Goal: Task Accomplishment & Management: Manage account settings

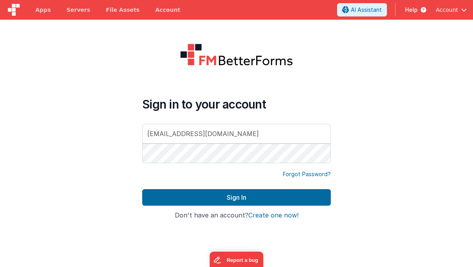
type input "[EMAIL_ADDRESS][DOMAIN_NAME]"
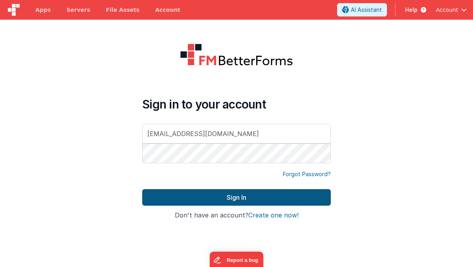
click at [240, 194] on div "Sign in to your account [EMAIL_ADDRESS][DOMAIN_NAME] Forgot Password? Sign In S…" at bounding box center [236, 153] width 201 height 232
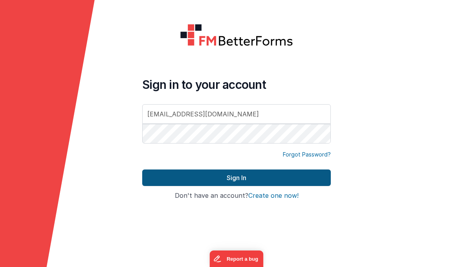
click at [246, 179] on button "Sign In" at bounding box center [236, 177] width 188 height 16
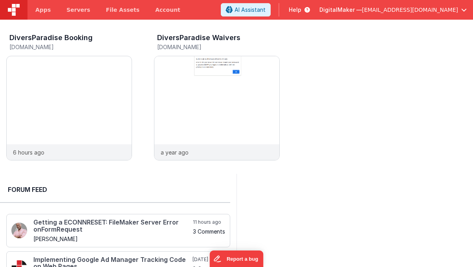
click at [361, 9] on span "DigitalMaker —" at bounding box center [340, 10] width 42 height 8
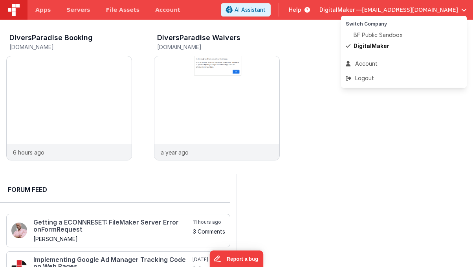
click at [382, 9] on button at bounding box center [236, 133] width 473 height 267
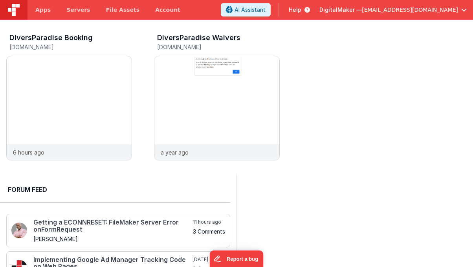
click at [361, 11] on span "DigitalMaker —" at bounding box center [340, 10] width 42 height 8
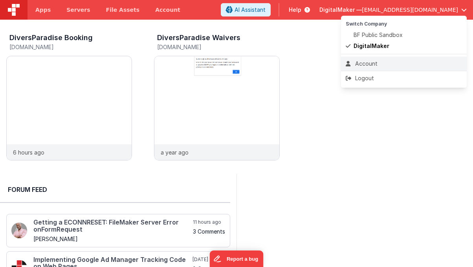
click at [360, 64] on div "Account" at bounding box center [403, 64] width 116 height 8
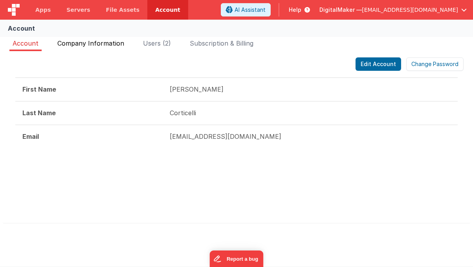
click at [120, 45] on span "Company Information" at bounding box center [90, 43] width 67 height 8
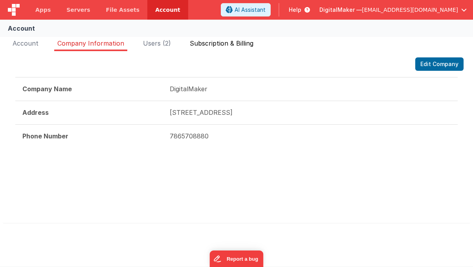
click at [234, 44] on span "Subscription & Billing" at bounding box center [222, 43] width 64 height 8
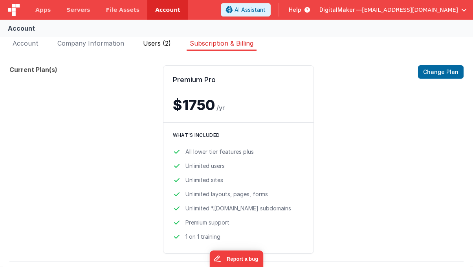
click at [161, 42] on span "Users (2)" at bounding box center [157, 43] width 28 height 8
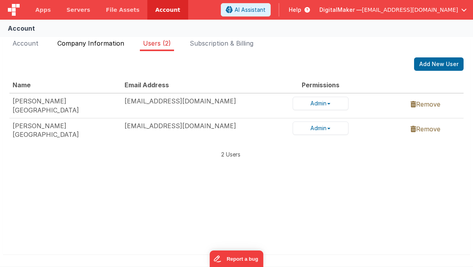
click at [96, 42] on span "Company Information" at bounding box center [90, 43] width 67 height 8
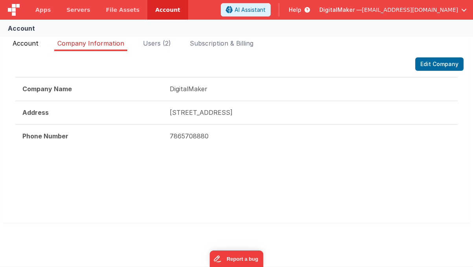
click at [32, 41] on span "Account" at bounding box center [26, 43] width 26 height 8
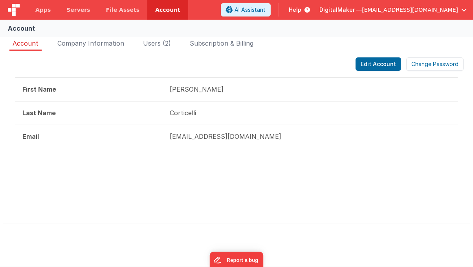
click at [109, 38] on div "Account Company Information Users (2) Subscription & Billing Edit Account Chang…" at bounding box center [236, 135] width 473 height 201
click at [108, 41] on span "Company Information" at bounding box center [90, 43] width 67 height 8
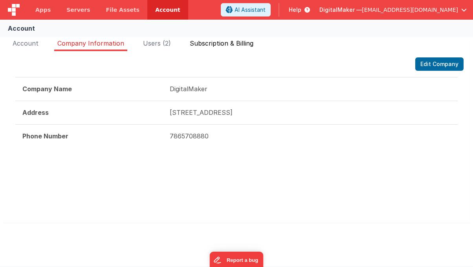
click at [246, 41] on span "Subscription & Billing" at bounding box center [222, 43] width 64 height 8
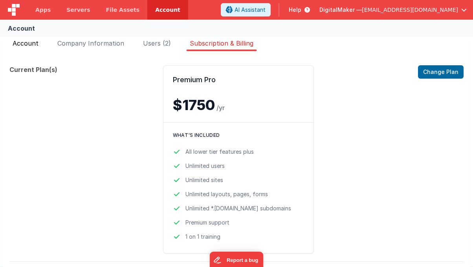
click at [32, 44] on span "Account" at bounding box center [26, 43] width 26 height 8
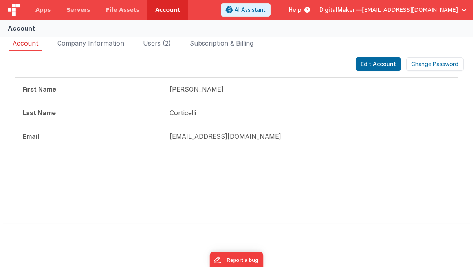
click at [211, 200] on div at bounding box center [236, 186] width 442 height 47
